Goal: Task Accomplishment & Management: Manage account settings

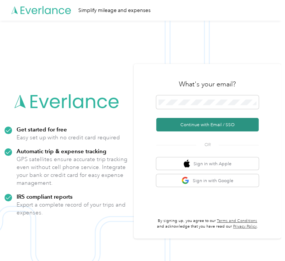
click at [208, 124] on button "Continue with Email / SSO" at bounding box center [207, 125] width 102 height 14
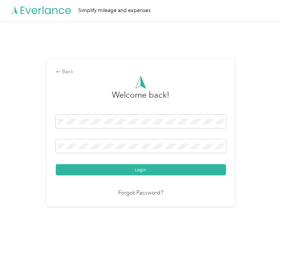
click at [128, 177] on div "Welcome back! Login Forgot Password?" at bounding box center [141, 137] width 170 height 122
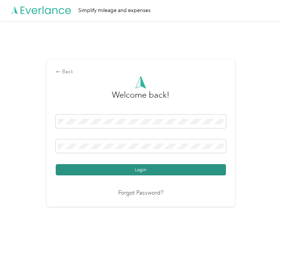
click at [128, 173] on button "Login" at bounding box center [141, 169] width 170 height 11
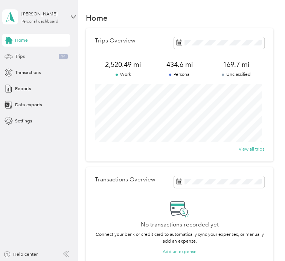
click at [36, 54] on div "Trips 14" at bounding box center [36, 56] width 68 height 13
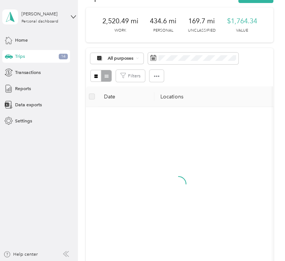
scroll to position [38, 0]
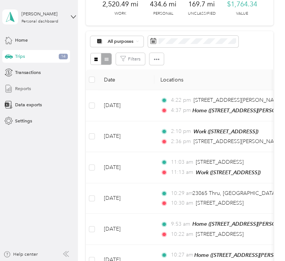
click at [36, 88] on div "Reports" at bounding box center [36, 88] width 68 height 13
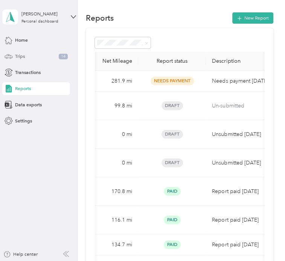
click at [24, 56] on span "Trips" at bounding box center [20, 56] width 10 height 7
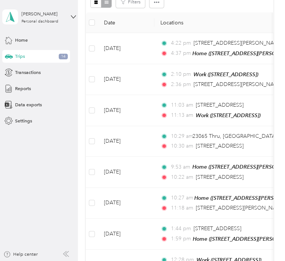
scroll to position [113, 0]
